Goal: Obtain resource: Obtain resource

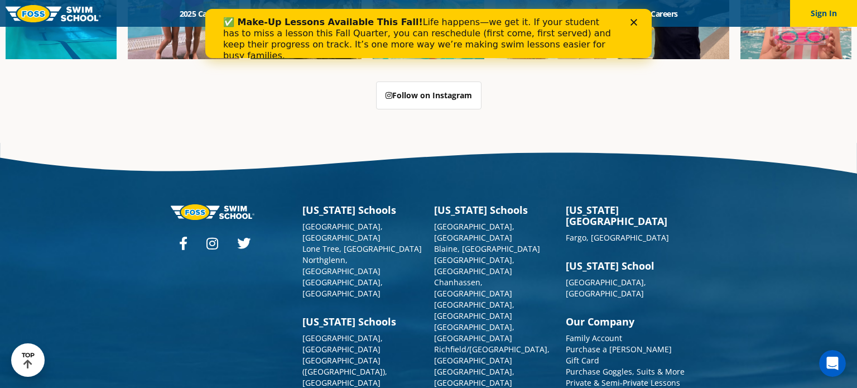
scroll to position [2838, 0]
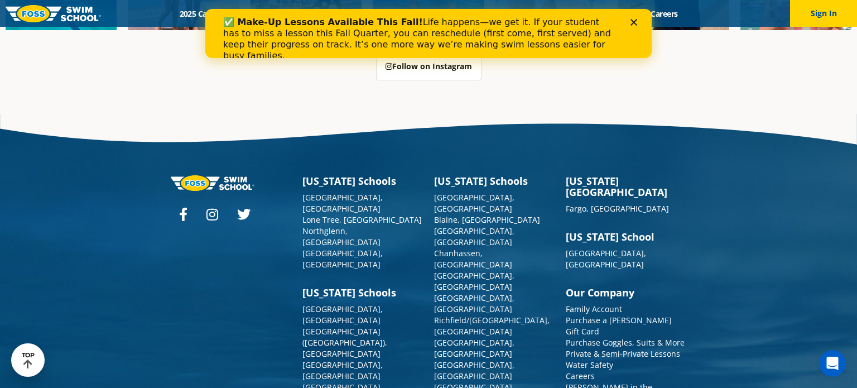
click at [589, 382] on link "[PERSON_NAME] in the Community" at bounding box center [609, 393] width 87 height 22
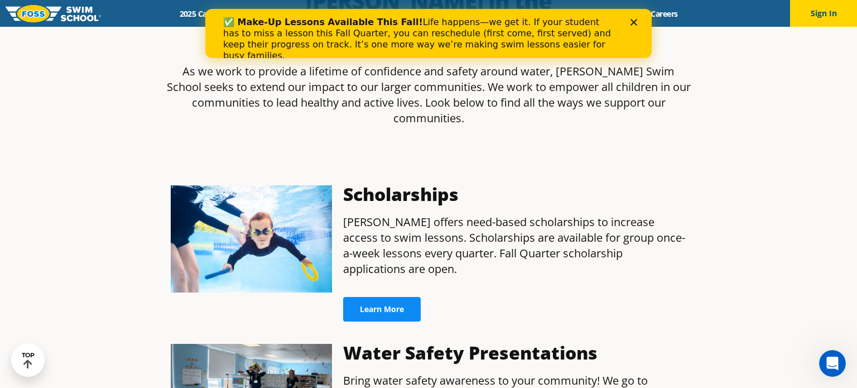
click at [399, 305] on span "Learn More" at bounding box center [382, 309] width 44 height 8
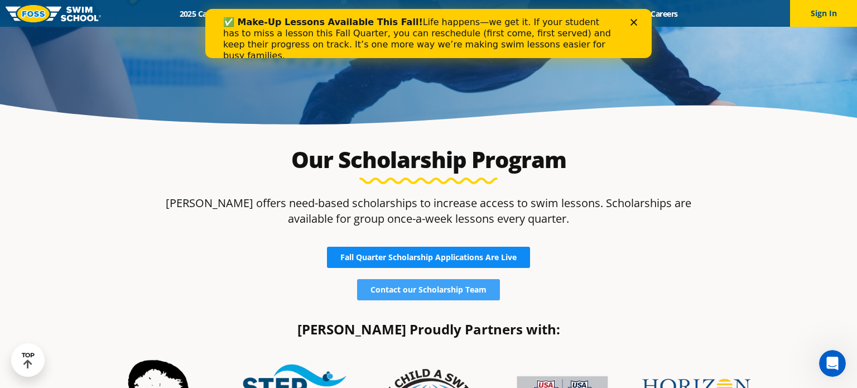
click at [351, 256] on span "Fall Quarter Scholarship Applications Are Live" at bounding box center [428, 257] width 176 height 8
